Goal: Navigation & Orientation: Find specific page/section

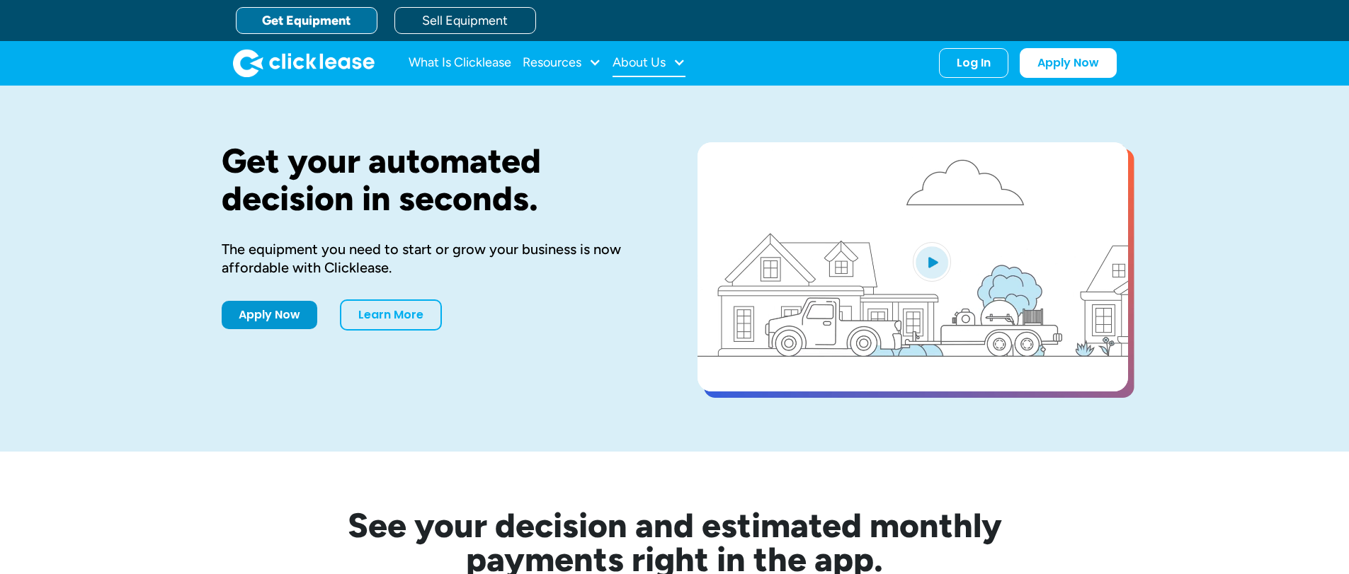
click at [649, 62] on div "About Us" at bounding box center [639, 62] width 53 height 0
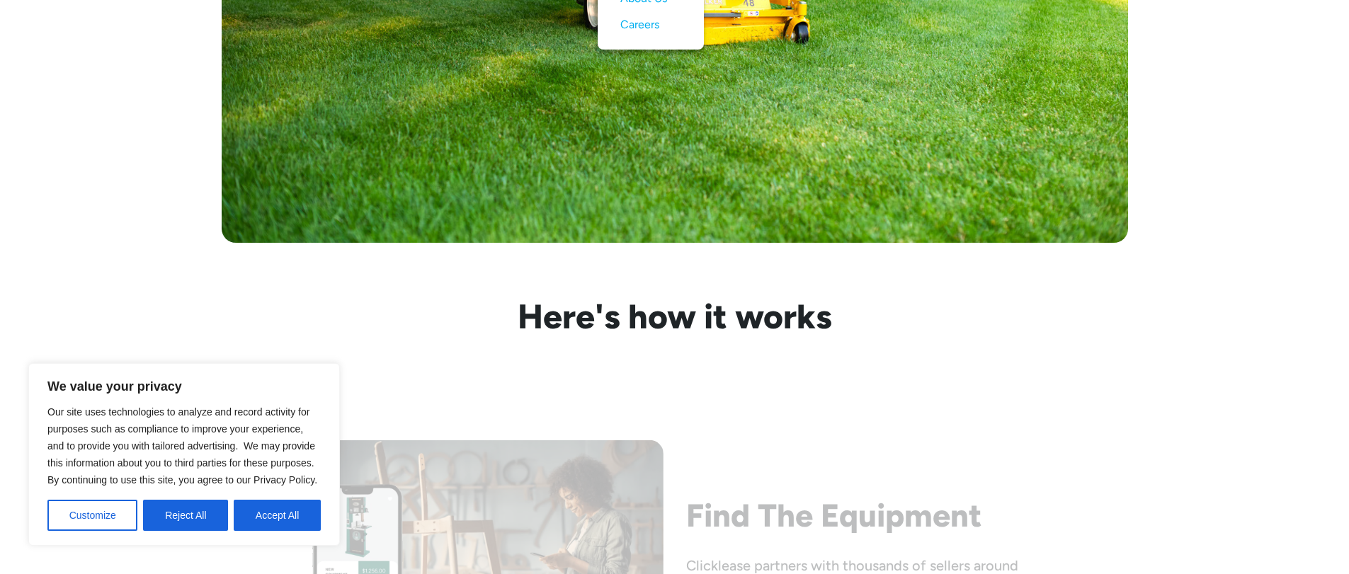
scroll to position [1062, 0]
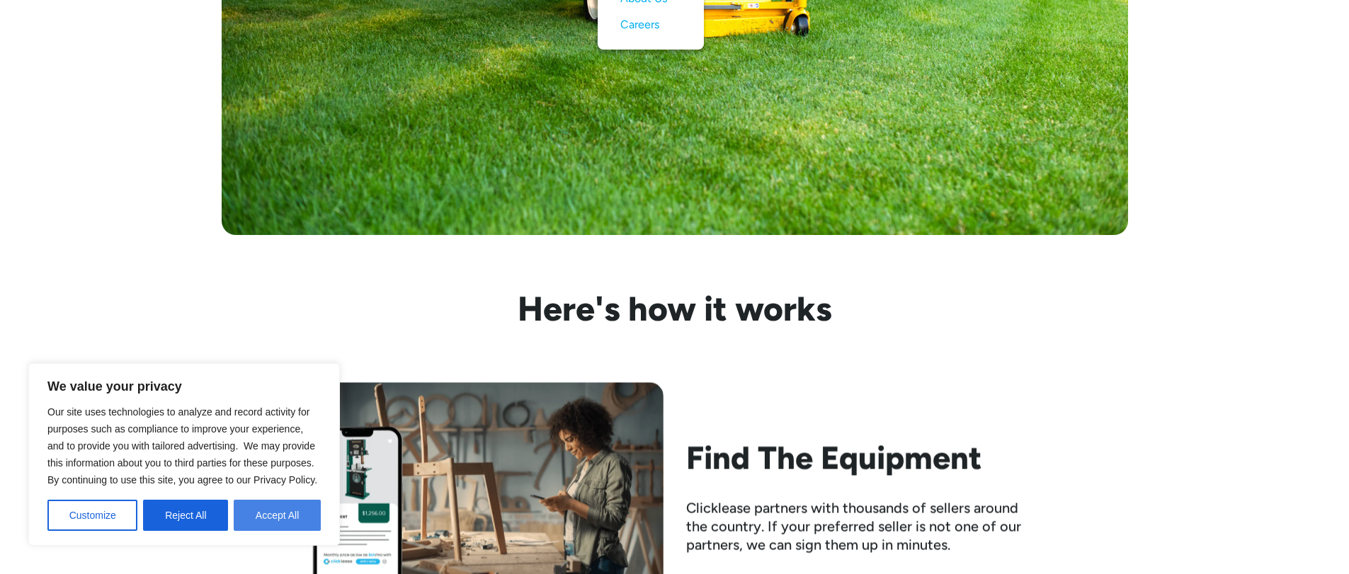
click at [300, 518] on button "Accept All" at bounding box center [277, 515] width 87 height 31
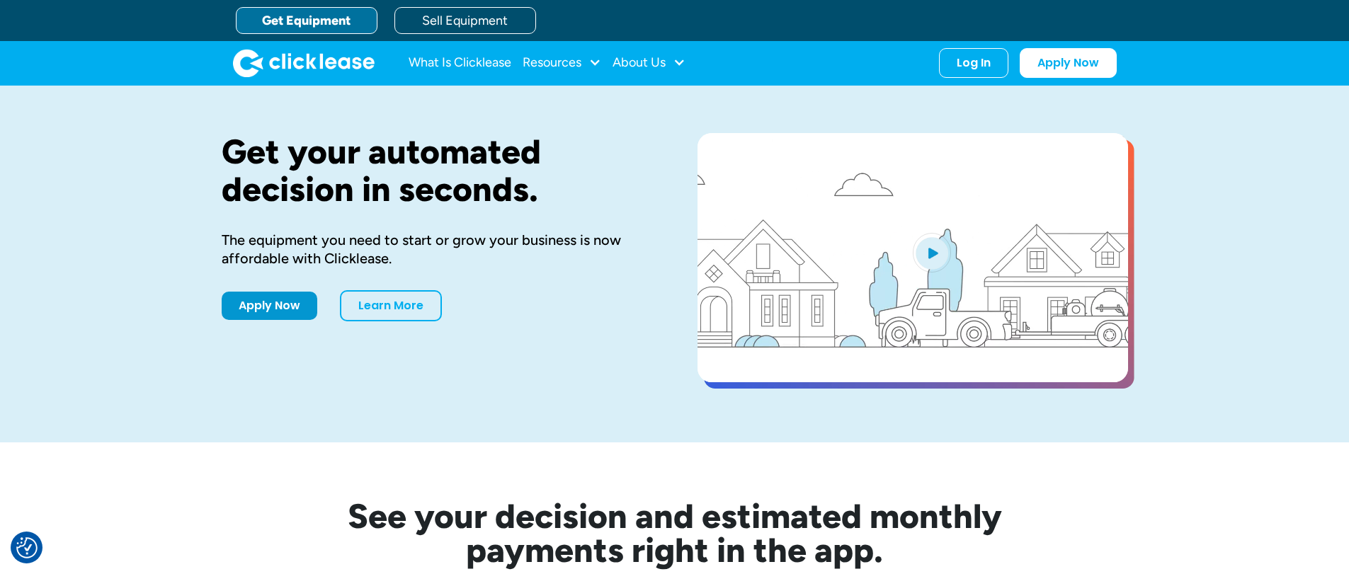
scroll to position [0, 0]
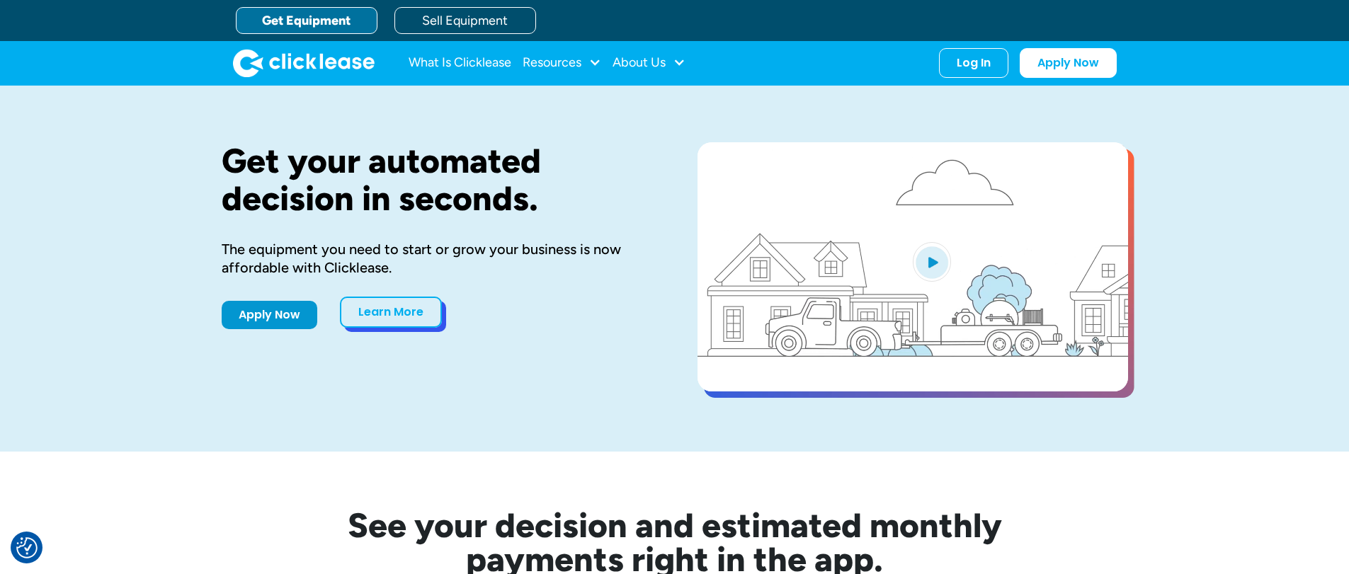
click at [370, 310] on link "Learn More" at bounding box center [391, 312] width 102 height 31
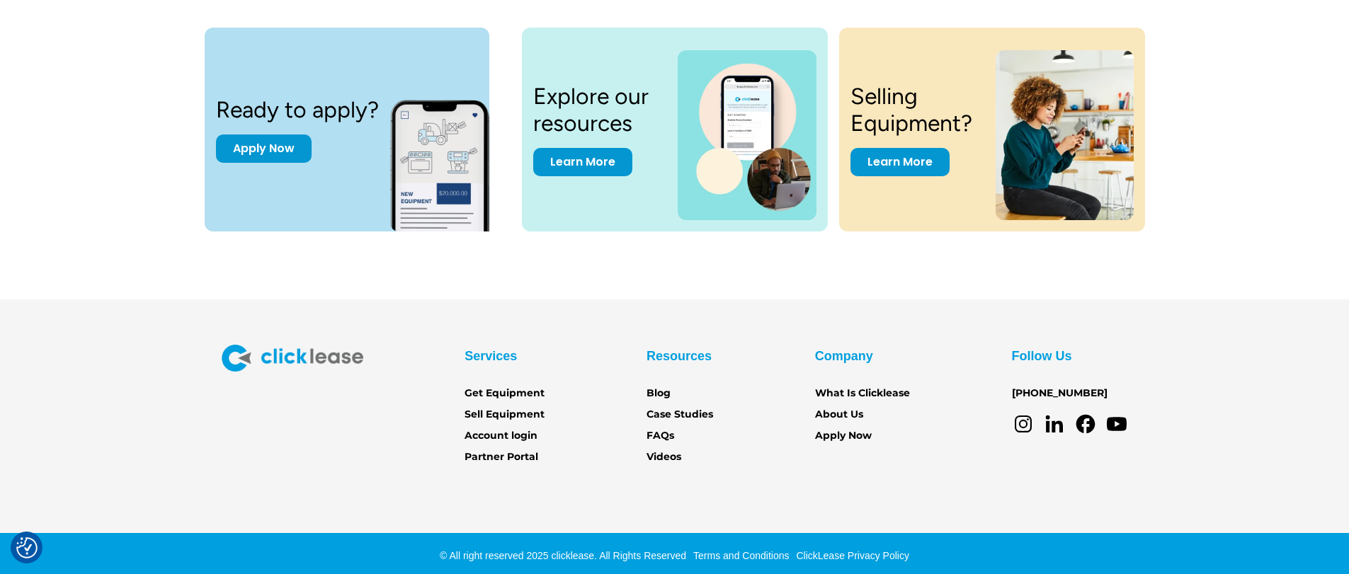
scroll to position [1987, 0]
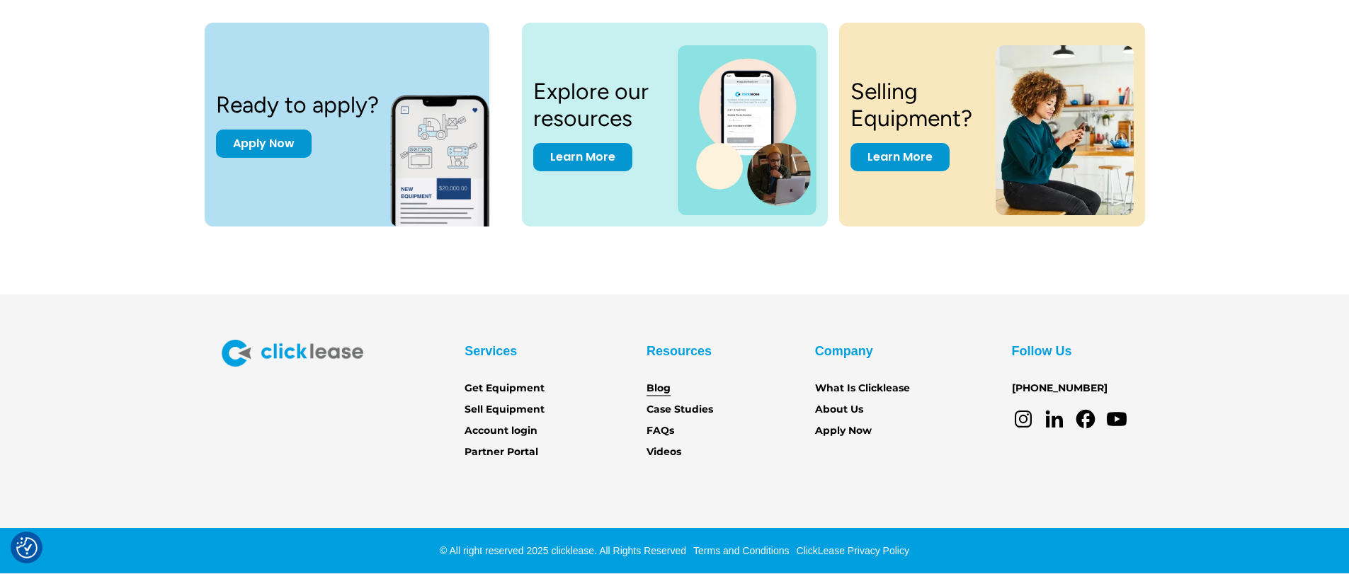
click at [662, 386] on link "Blog" at bounding box center [659, 389] width 24 height 16
